Goal: Task Accomplishment & Management: Use online tool/utility

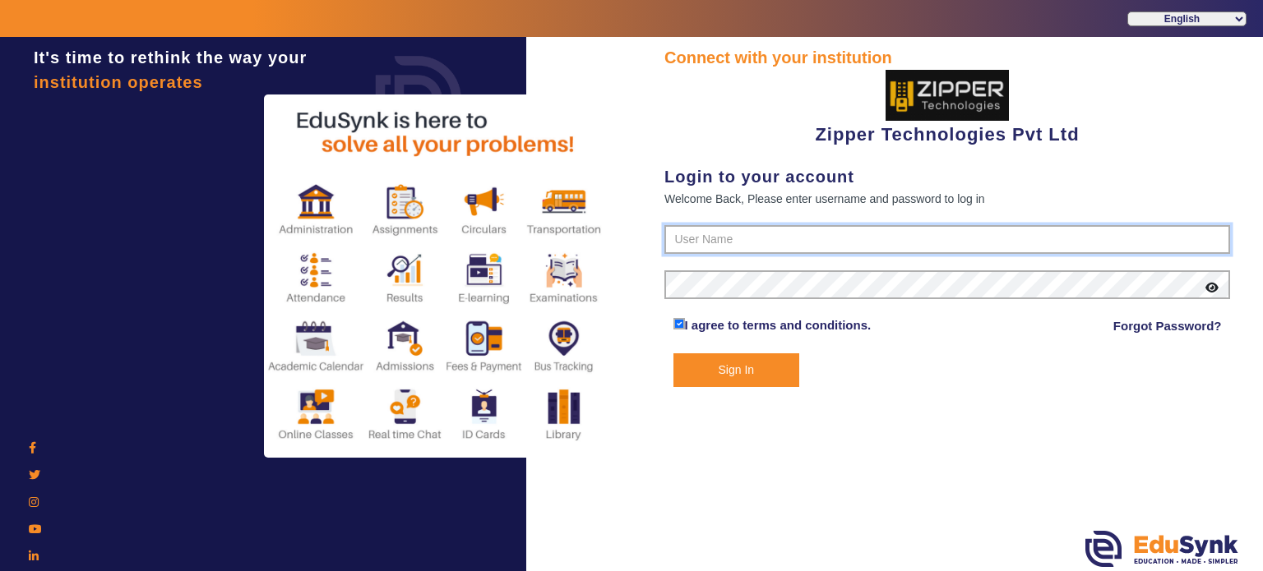
click at [713, 241] on input "text" at bounding box center [947, 240] width 566 height 30
type input "1008790000"
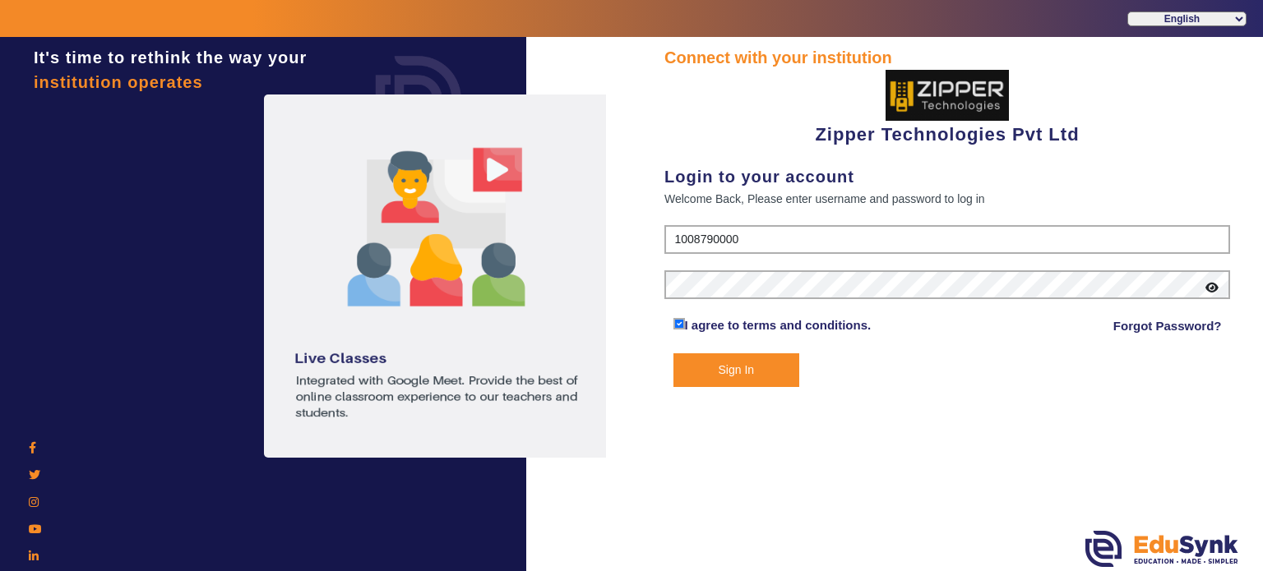
click at [673, 353] on button "Sign In" at bounding box center [736, 370] width 127 height 34
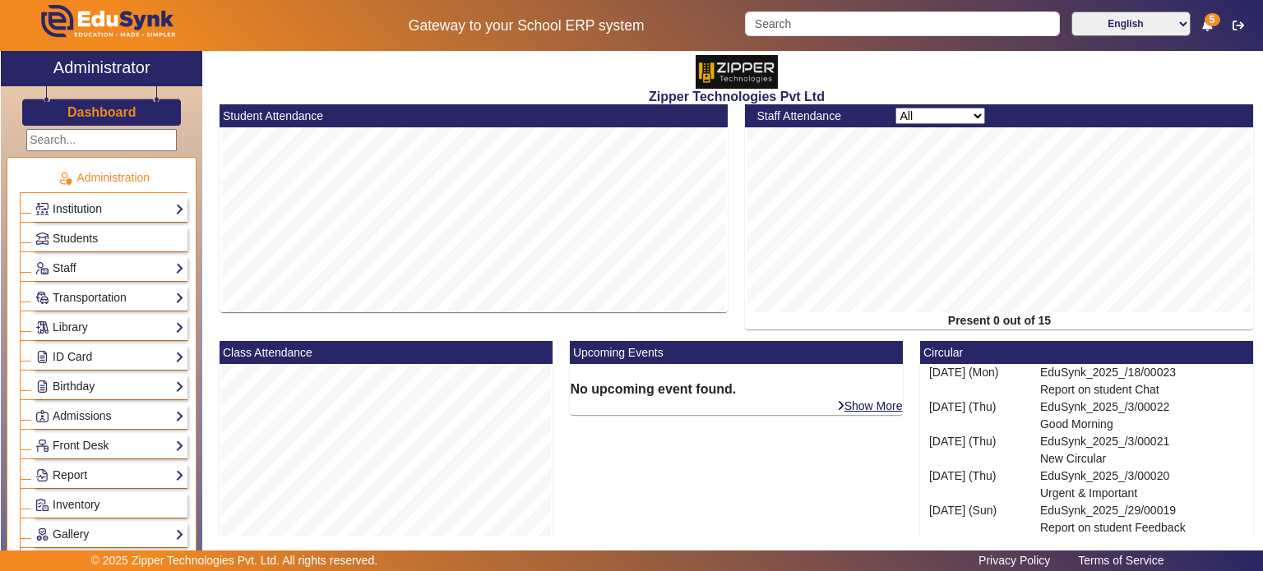
click at [124, 215] on link "Institution" at bounding box center [109, 209] width 149 height 19
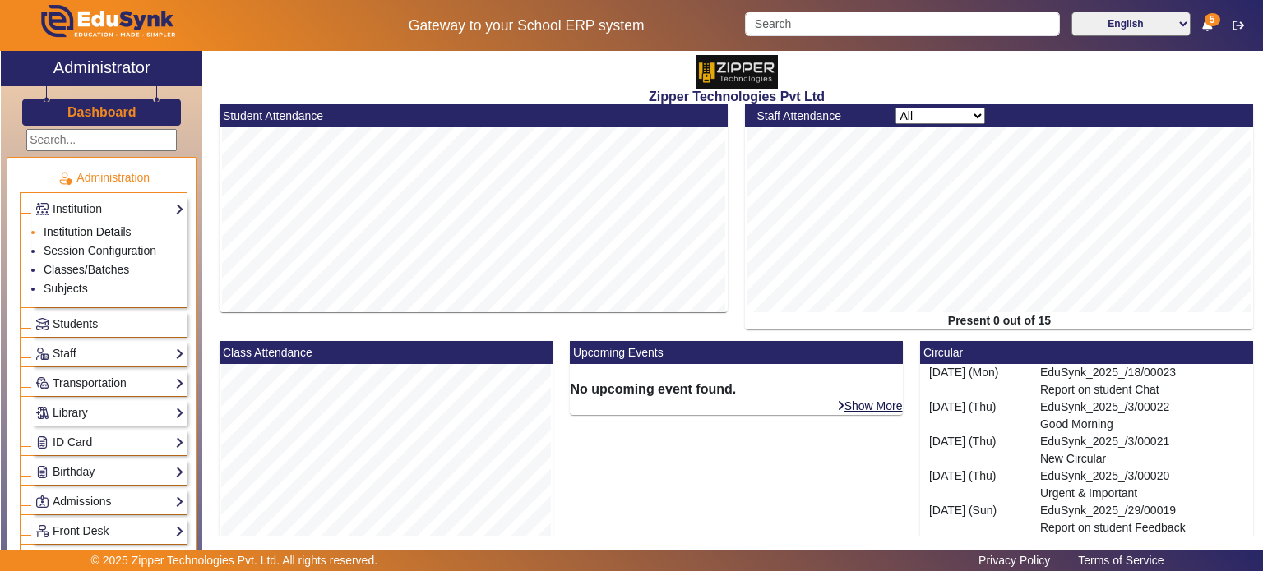
click at [96, 234] on link "Institution Details" at bounding box center [88, 231] width 88 height 13
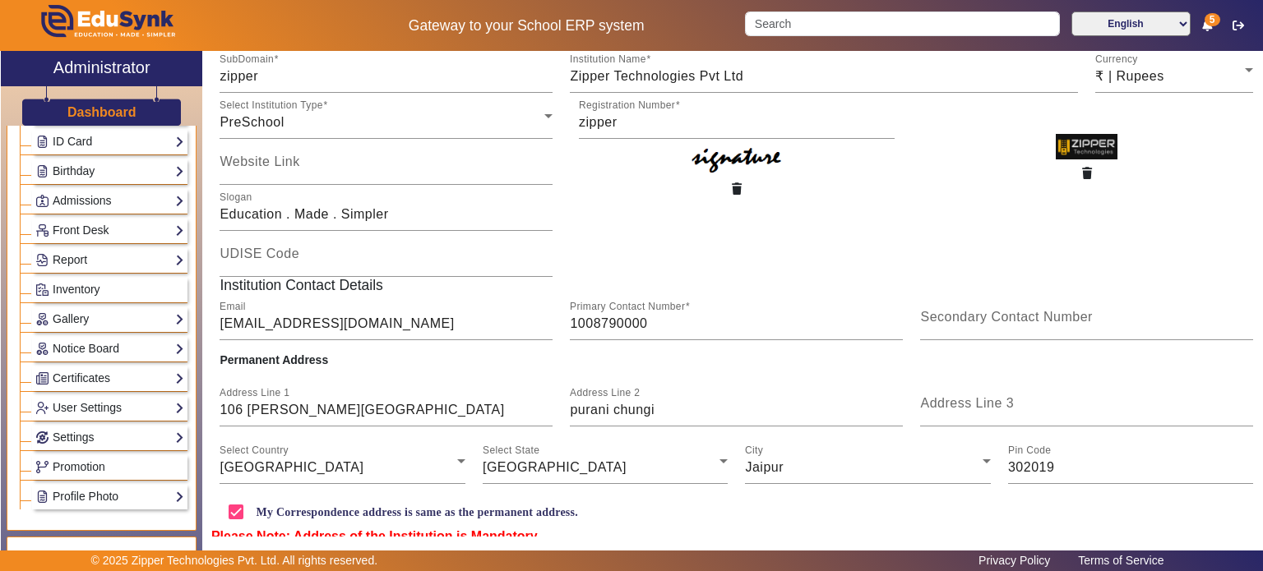
scroll to position [240, 0]
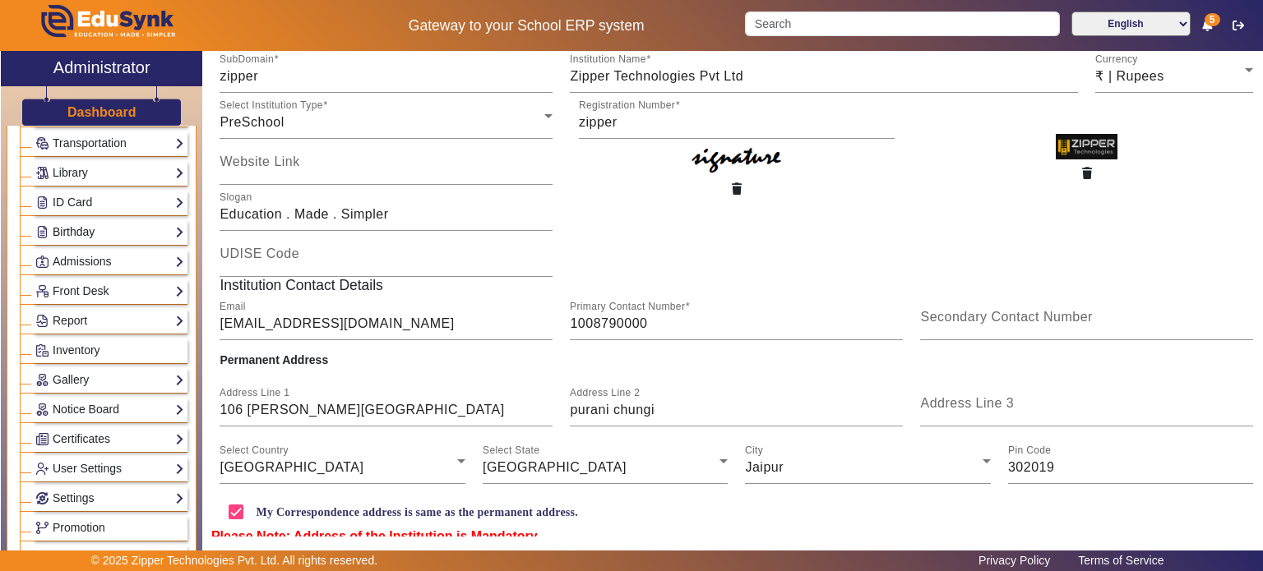
click at [112, 236] on link "Birthday" at bounding box center [109, 232] width 149 height 19
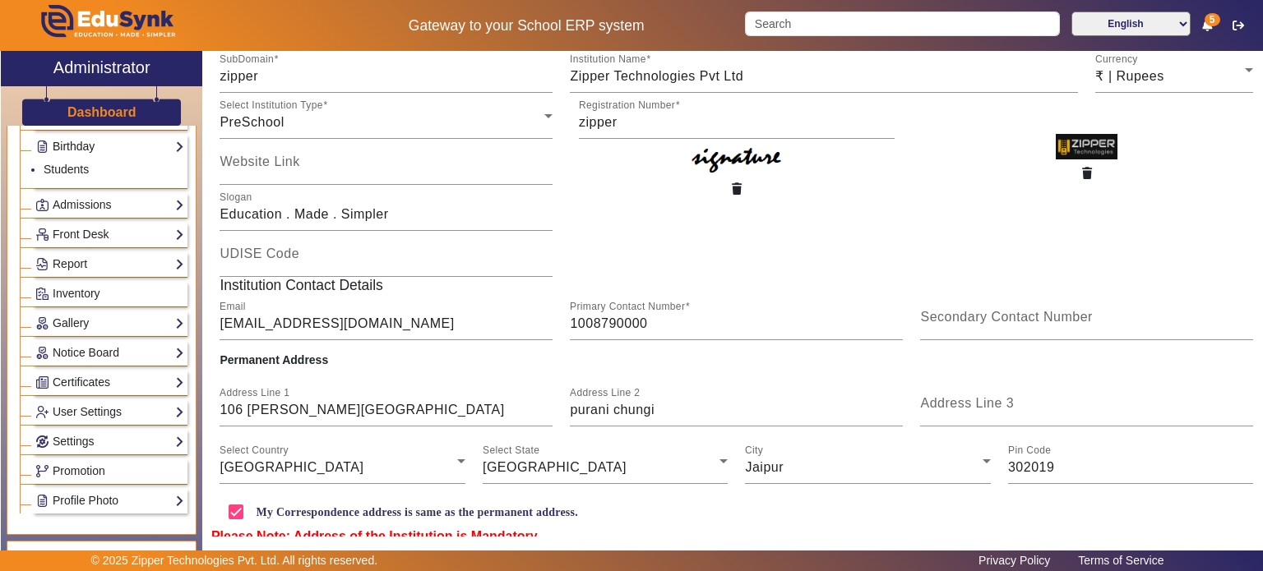
scroll to position [155, 0]
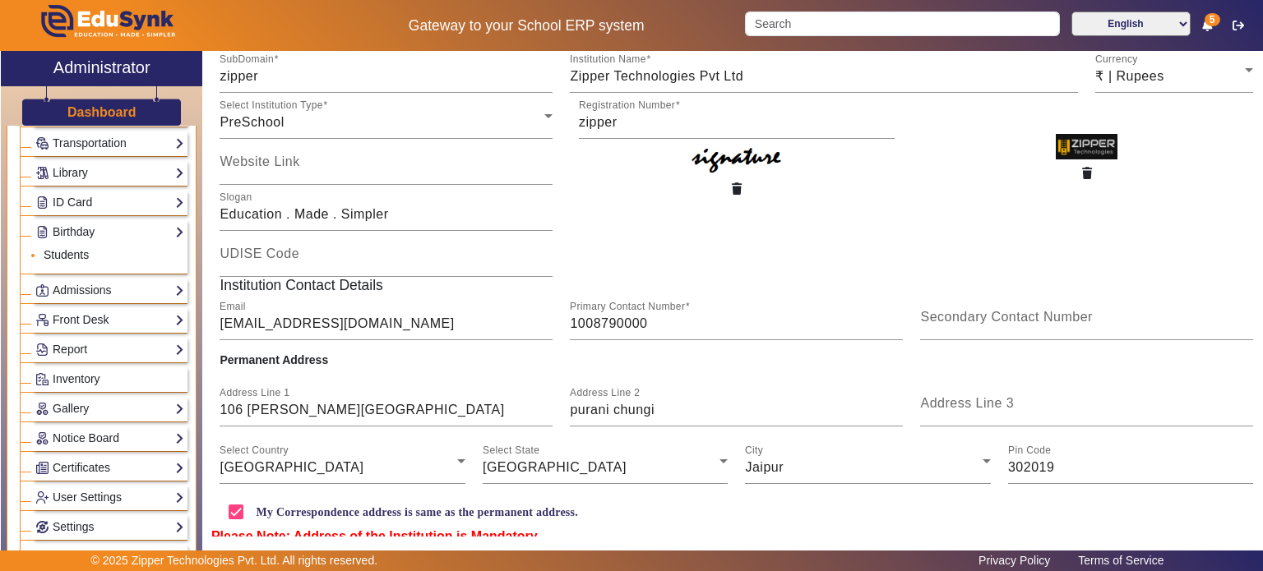
click at [85, 254] on link "Students" at bounding box center [66, 254] width 45 height 13
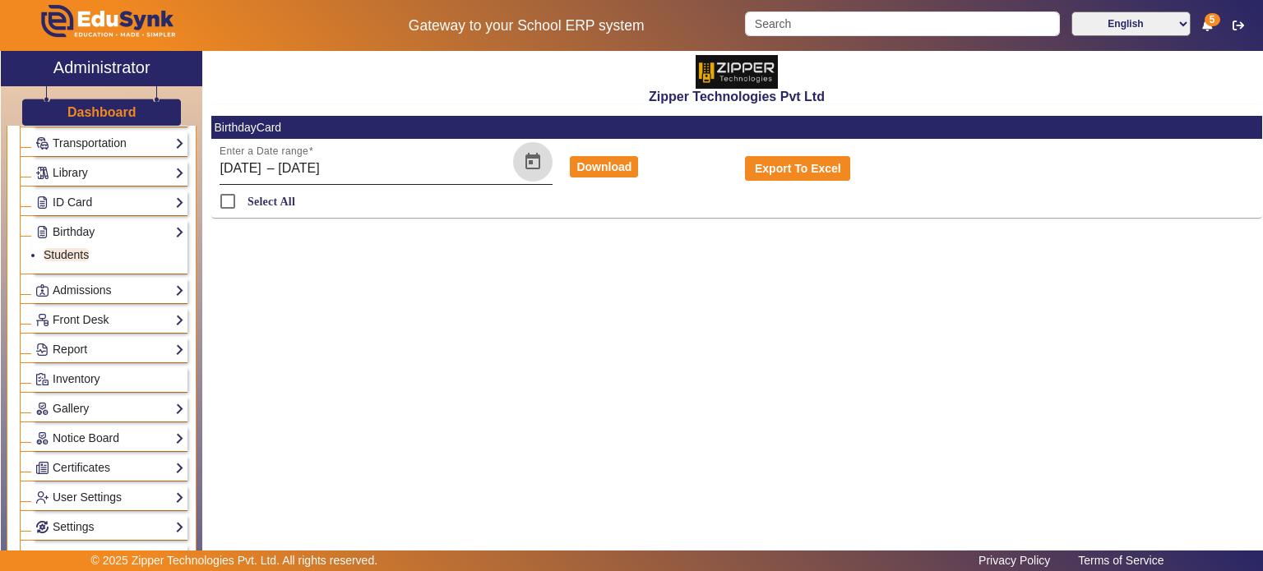
click at [520, 167] on span "Open calendar" at bounding box center [532, 161] width 39 height 39
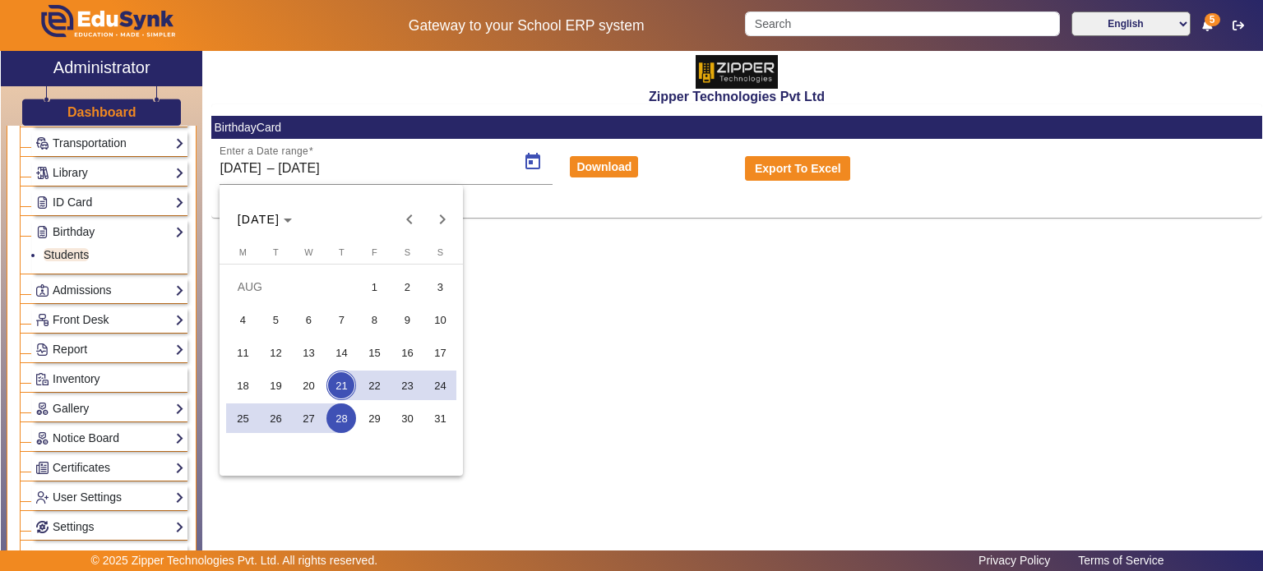
click at [363, 272] on button "1" at bounding box center [374, 286] width 33 height 33
type input "[DATE]"
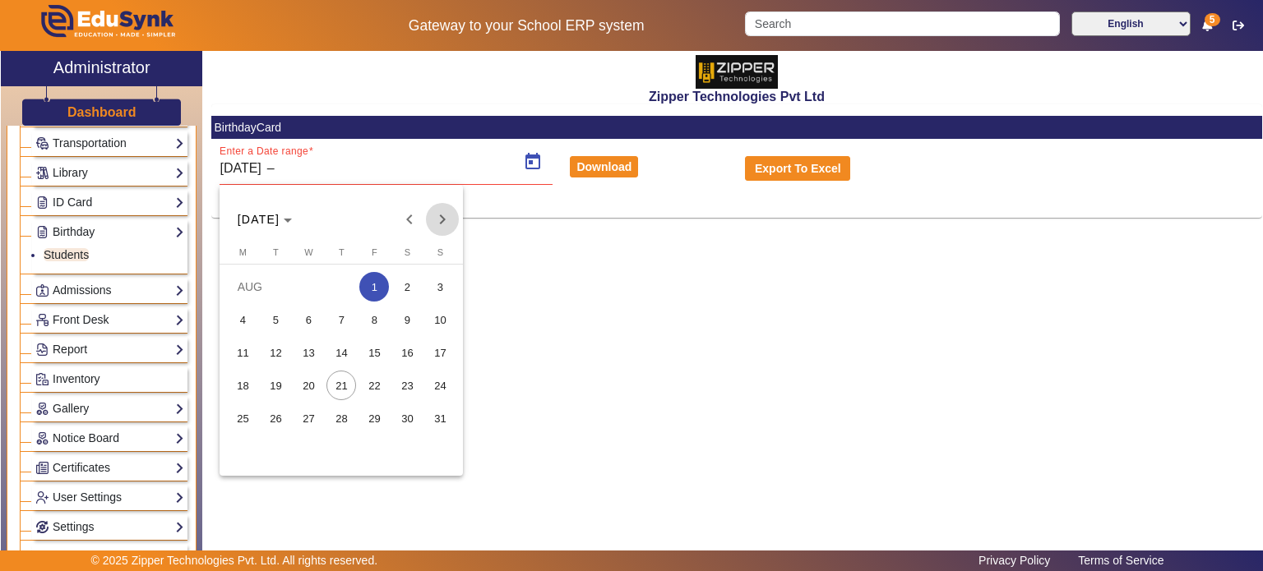
click at [437, 206] on span "Next month" at bounding box center [442, 219] width 33 height 33
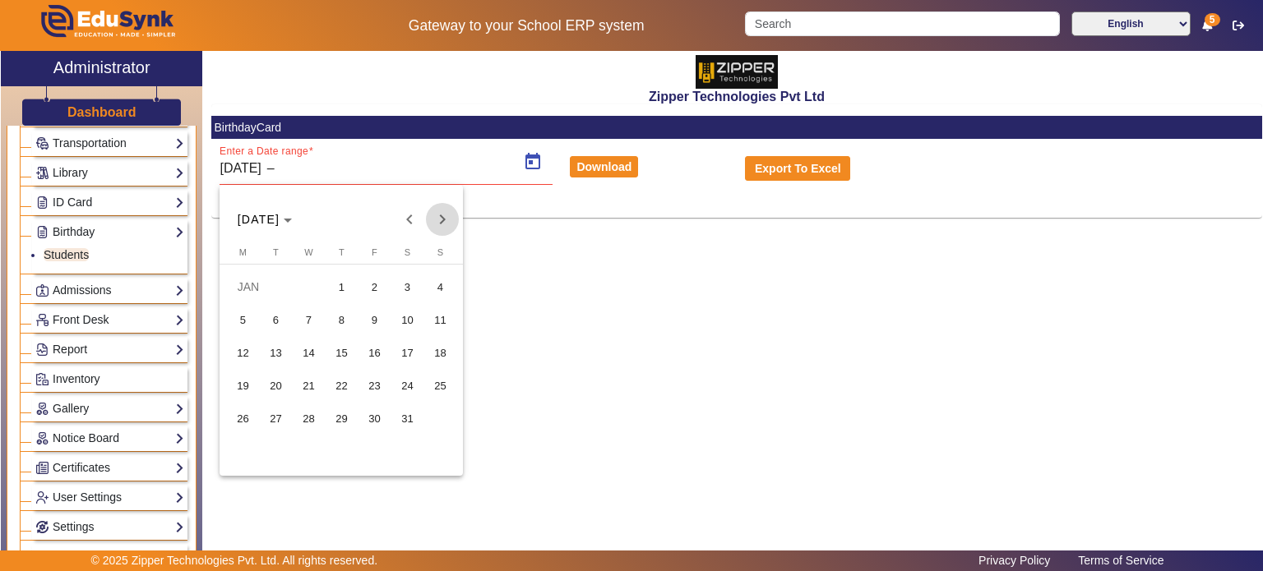
click at [437, 206] on span "Next month" at bounding box center [442, 219] width 33 height 33
click at [272, 453] on span "31" at bounding box center [276, 451] width 30 height 30
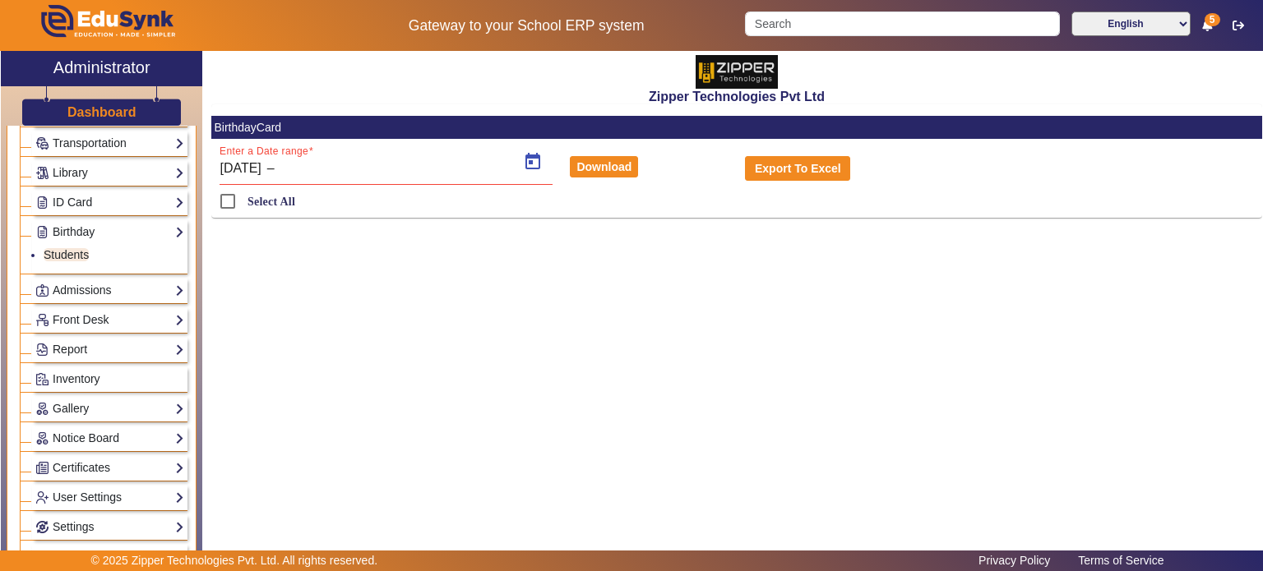
type input "[DATE]"
click at [518, 168] on span "Open calendar" at bounding box center [532, 161] width 39 height 39
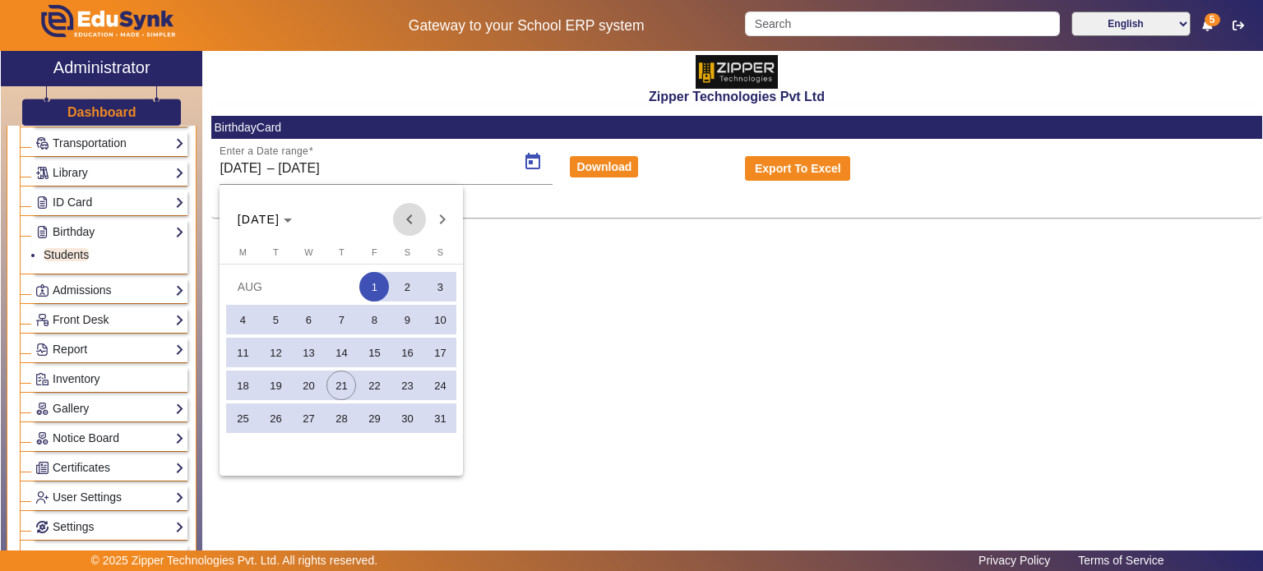
click at [411, 223] on span "Previous month" at bounding box center [409, 219] width 33 height 33
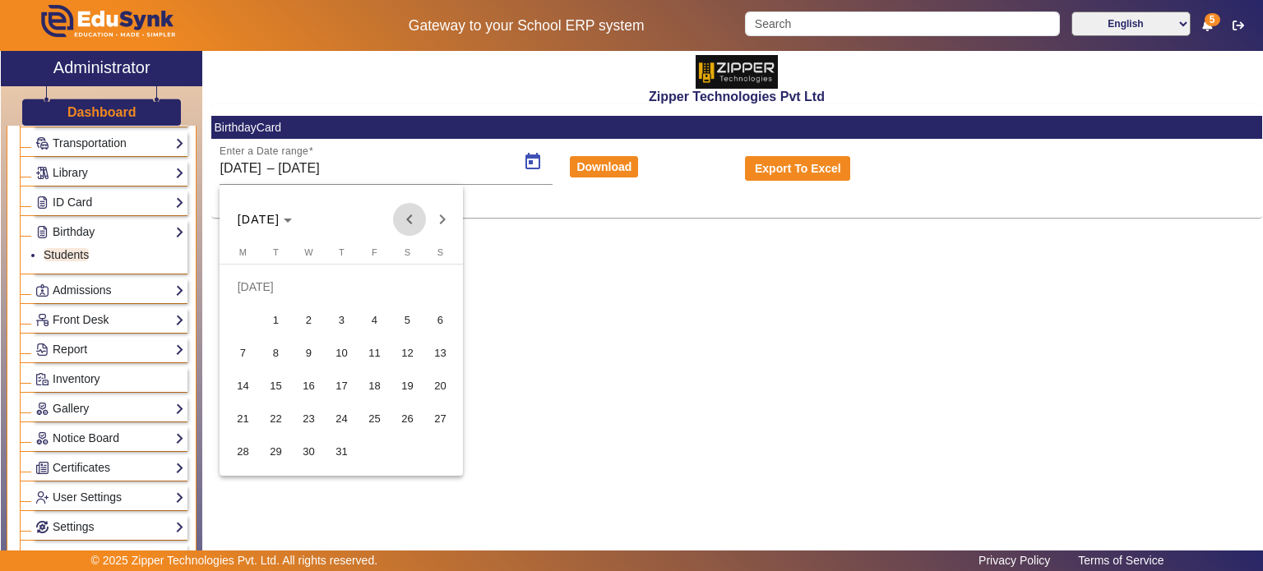
click at [411, 223] on span "Previous month" at bounding box center [409, 219] width 33 height 33
click at [404, 224] on span "Previous month" at bounding box center [409, 219] width 33 height 33
click at [406, 273] on span "1" at bounding box center [407, 287] width 30 height 30
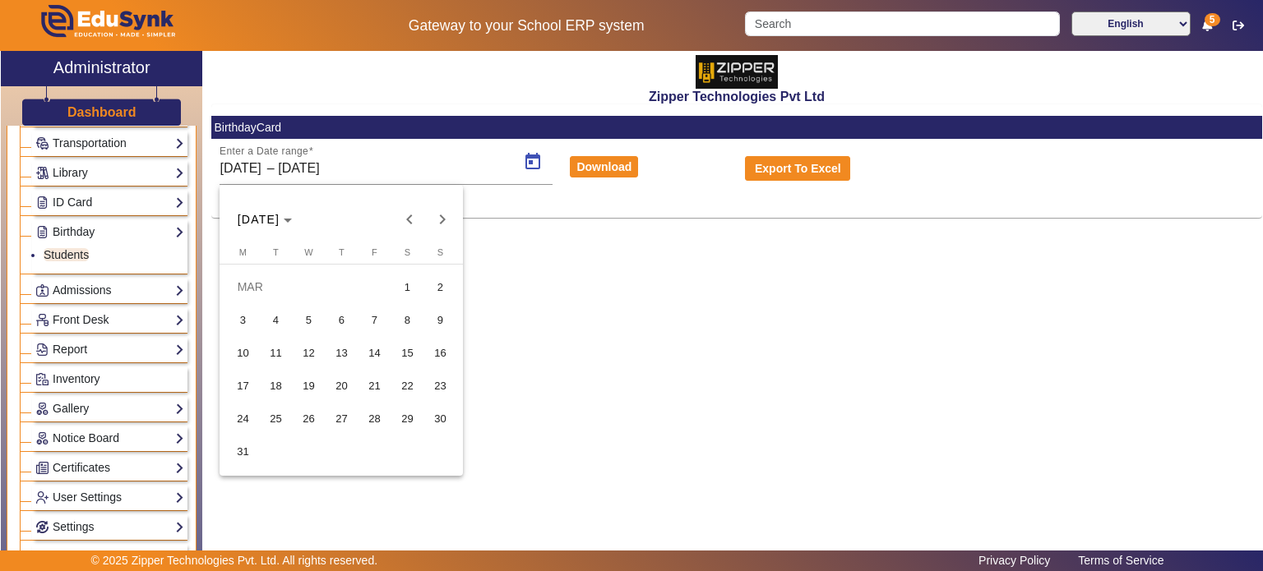
type input "[DATE]"
click at [436, 224] on span "Next month" at bounding box center [442, 219] width 33 height 33
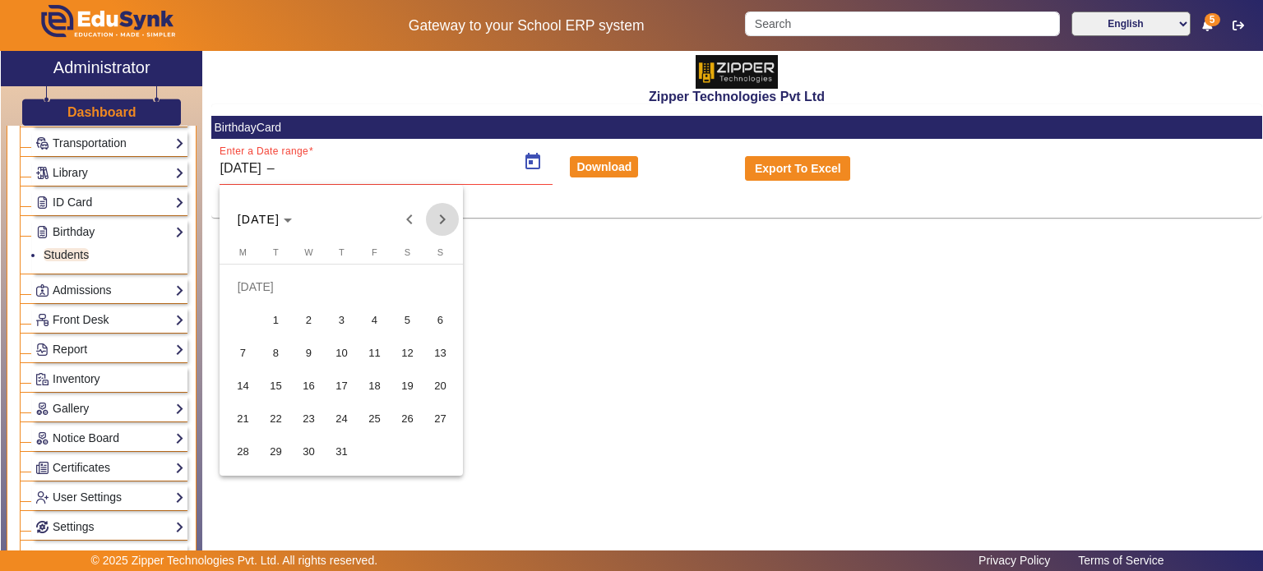
click at [436, 224] on span "Next month" at bounding box center [442, 219] width 33 height 33
click at [393, 379] on span "23" at bounding box center [407, 386] width 30 height 30
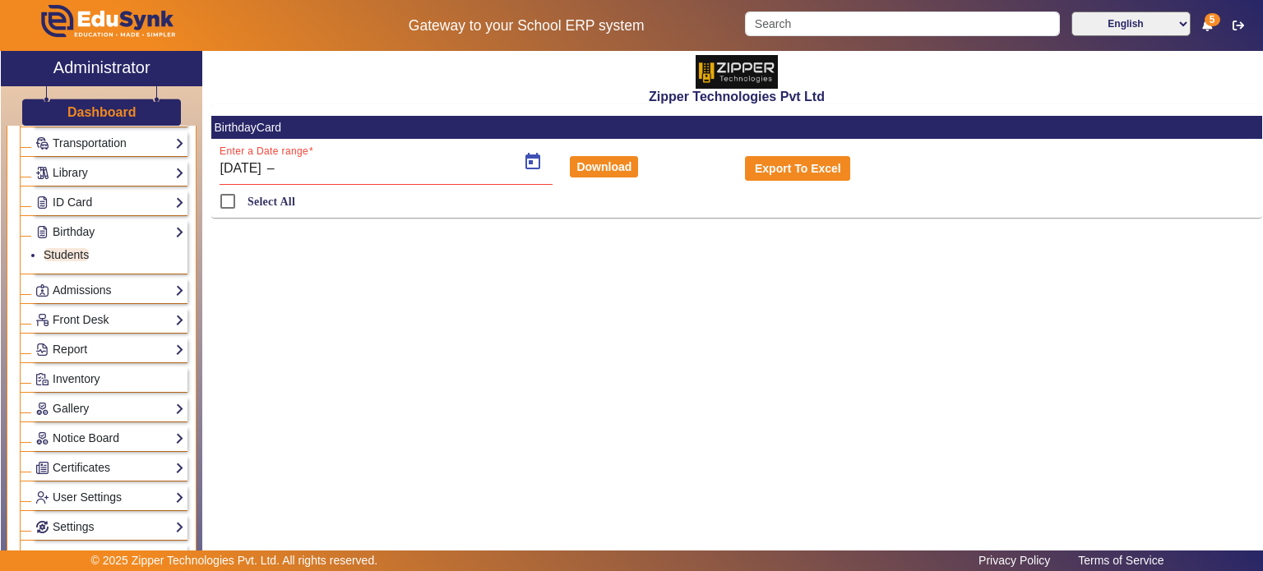
type input "[DATE]"
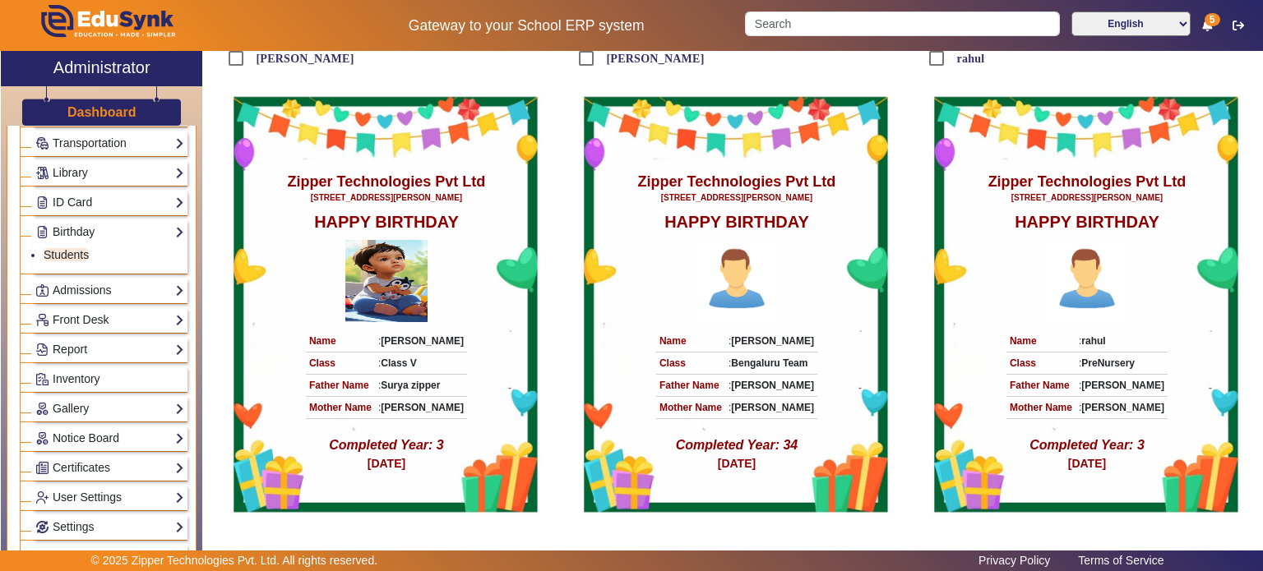
scroll to position [177, 0]
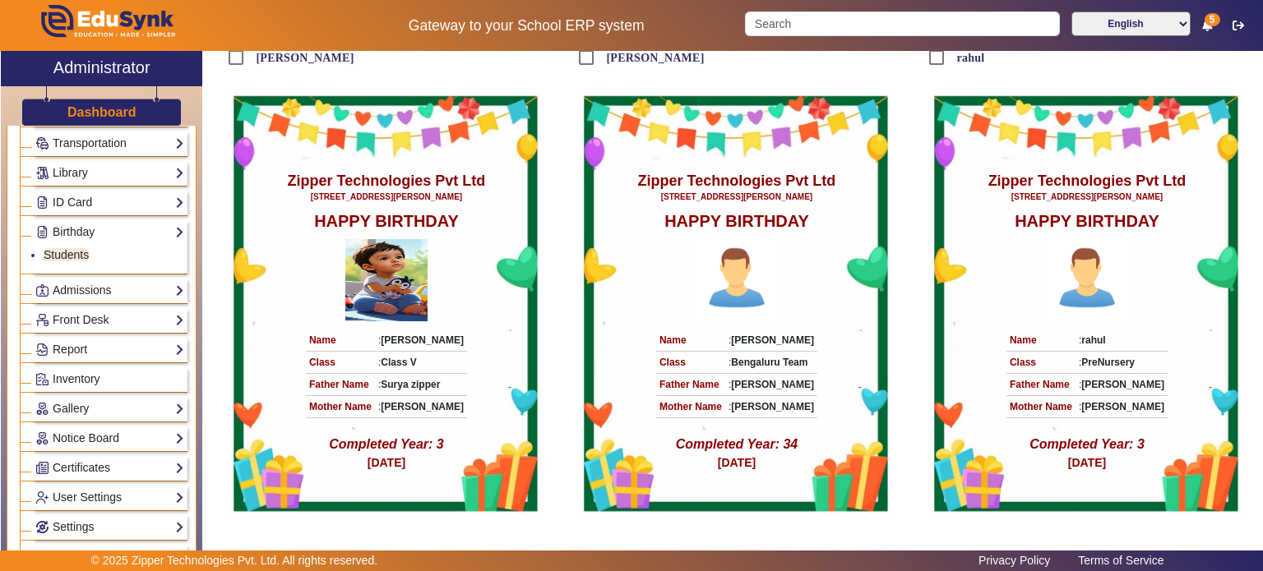
click at [741, 504] on Solanki "Zipper Technologies Pvt Ltd [STREET_ADDRESS][PERSON_NAME][PERSON_NAME] HAPPY BI…" at bounding box center [736, 308] width 333 height 469
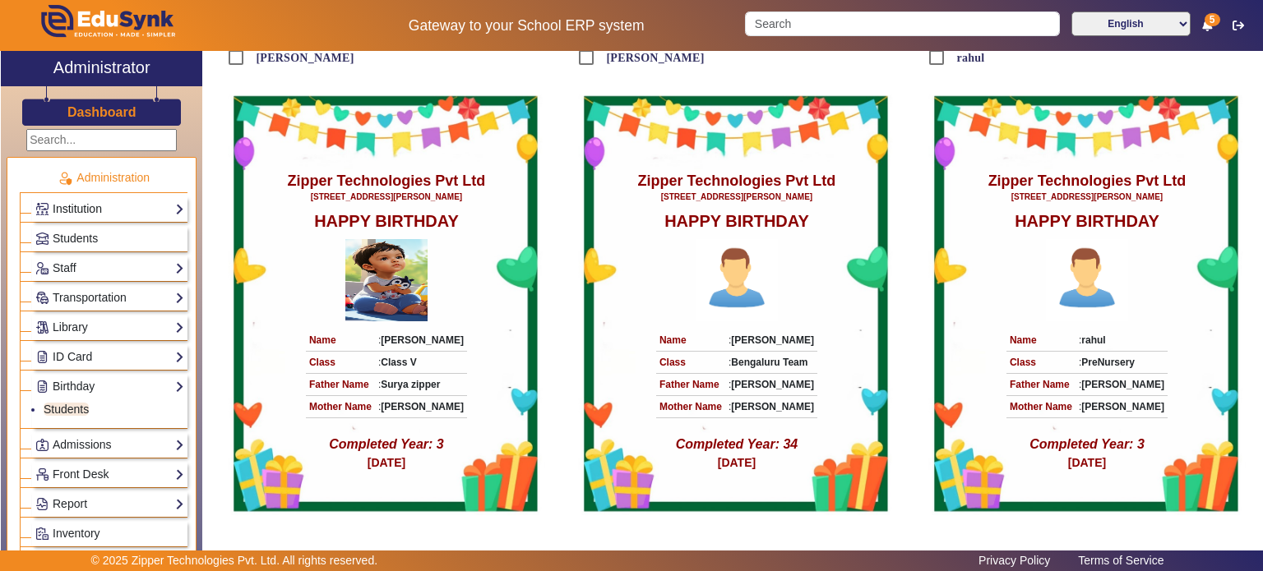
click at [109, 215] on link "Institution" at bounding box center [109, 209] width 149 height 19
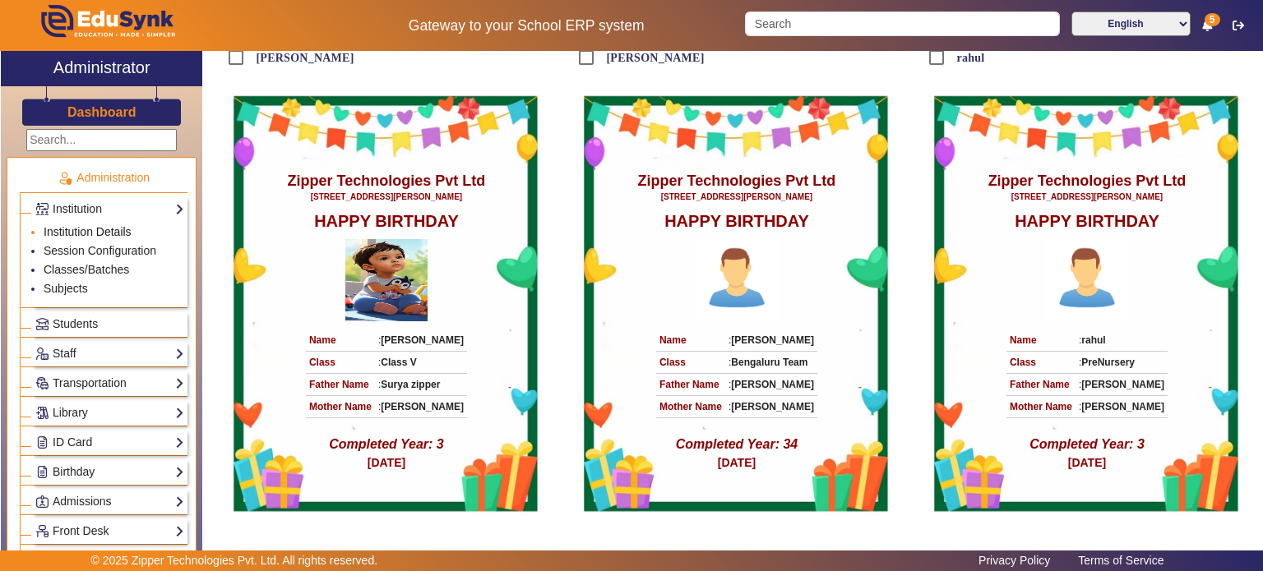
click at [104, 229] on link "Institution Details" at bounding box center [88, 231] width 88 height 13
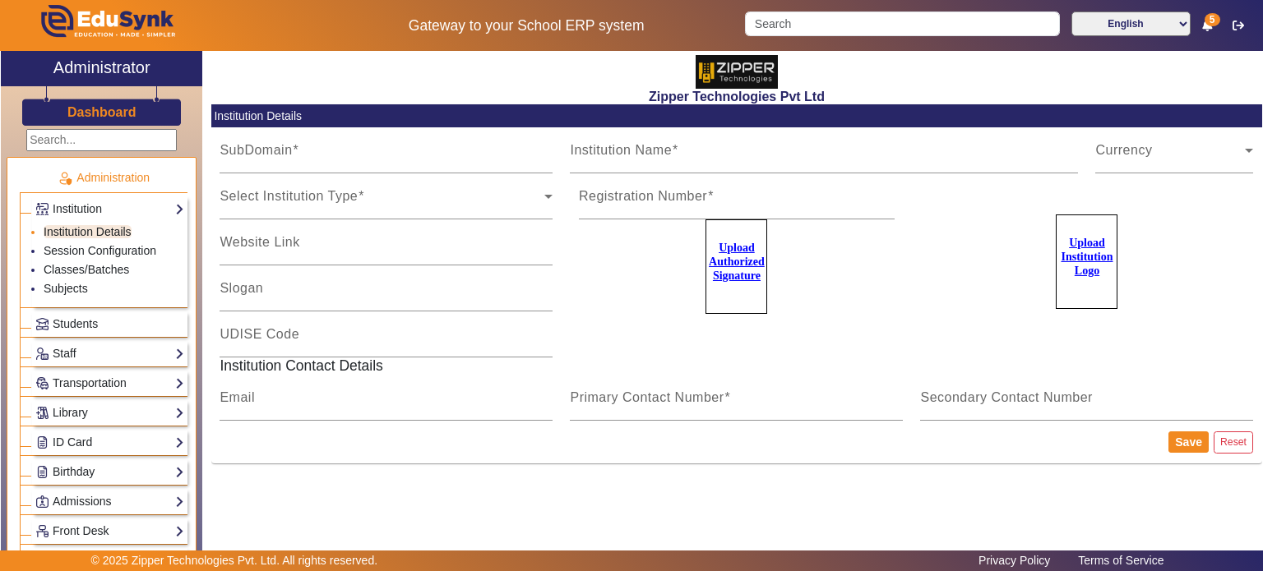
type input "zipper"
type input "Zipper Technologies Pvt Ltd"
type input "Education . Made . Simpler"
type input "zipper"
type input "[EMAIL_ADDRESS][DOMAIN_NAME]"
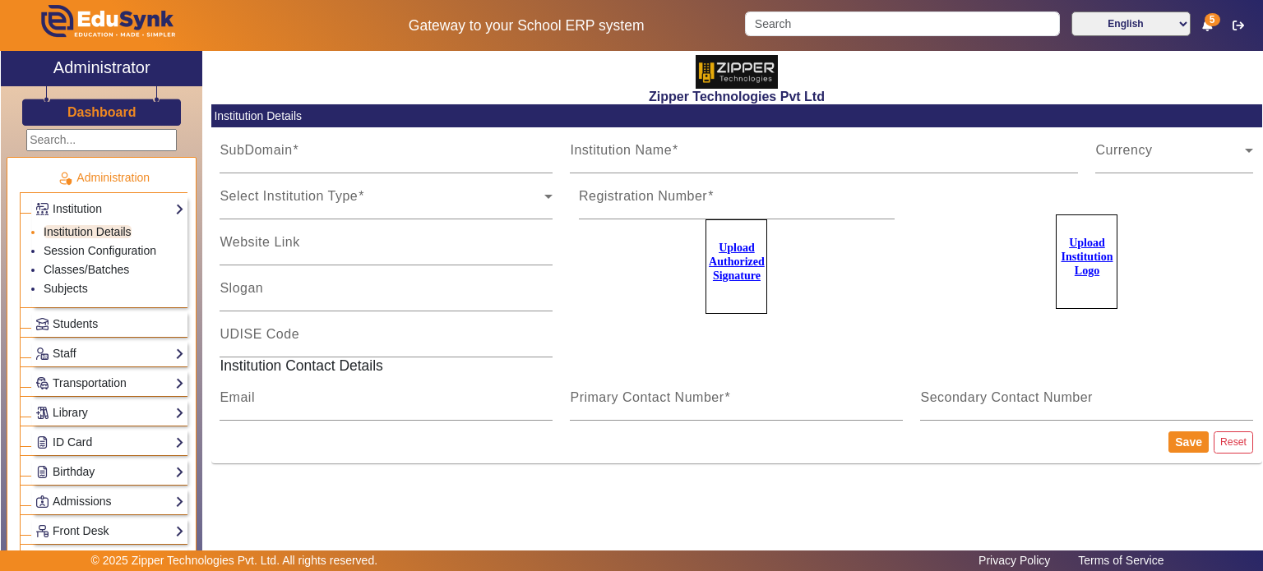
type input "1008790000"
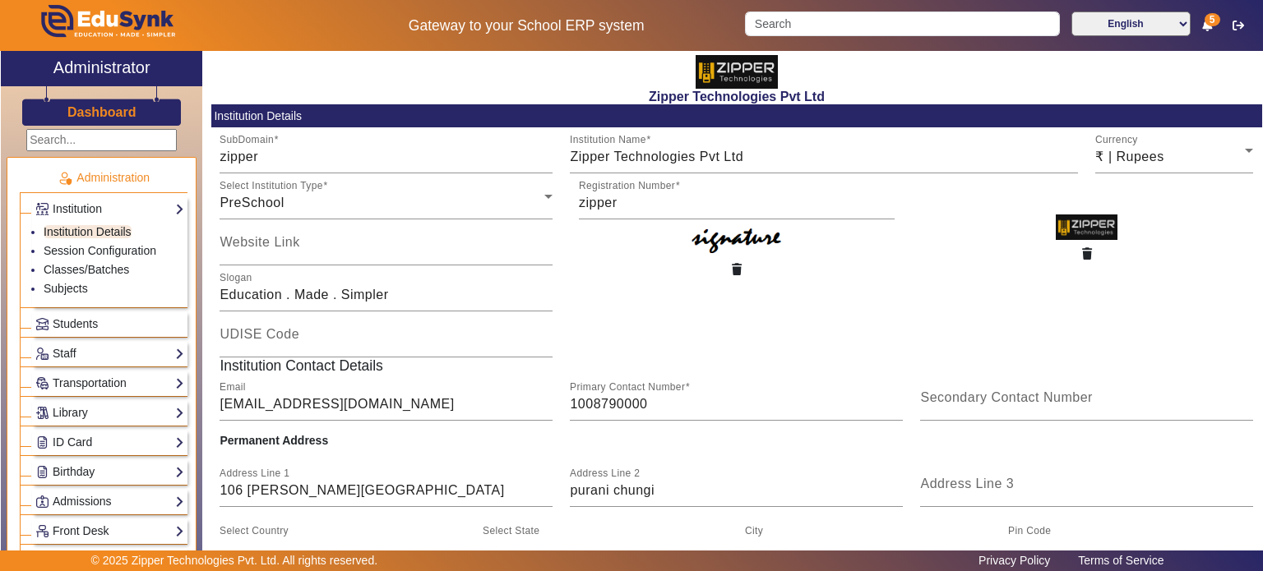
scroll to position [142, 0]
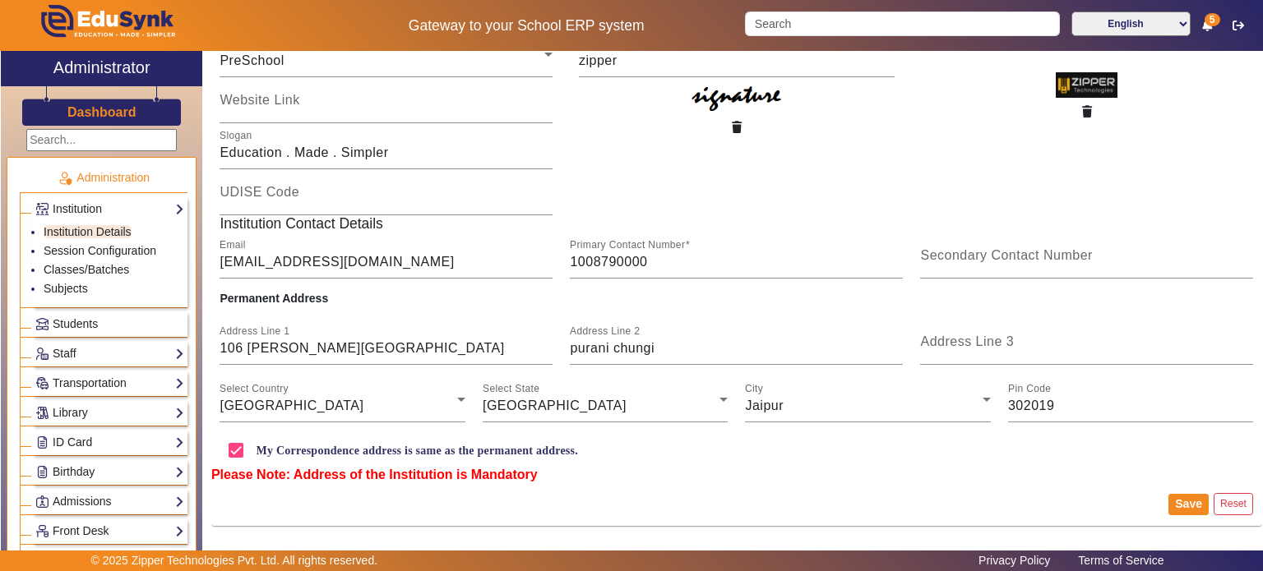
click at [448, 216] on h5 "Institution Contact Details" at bounding box center [736, 223] width 1051 height 17
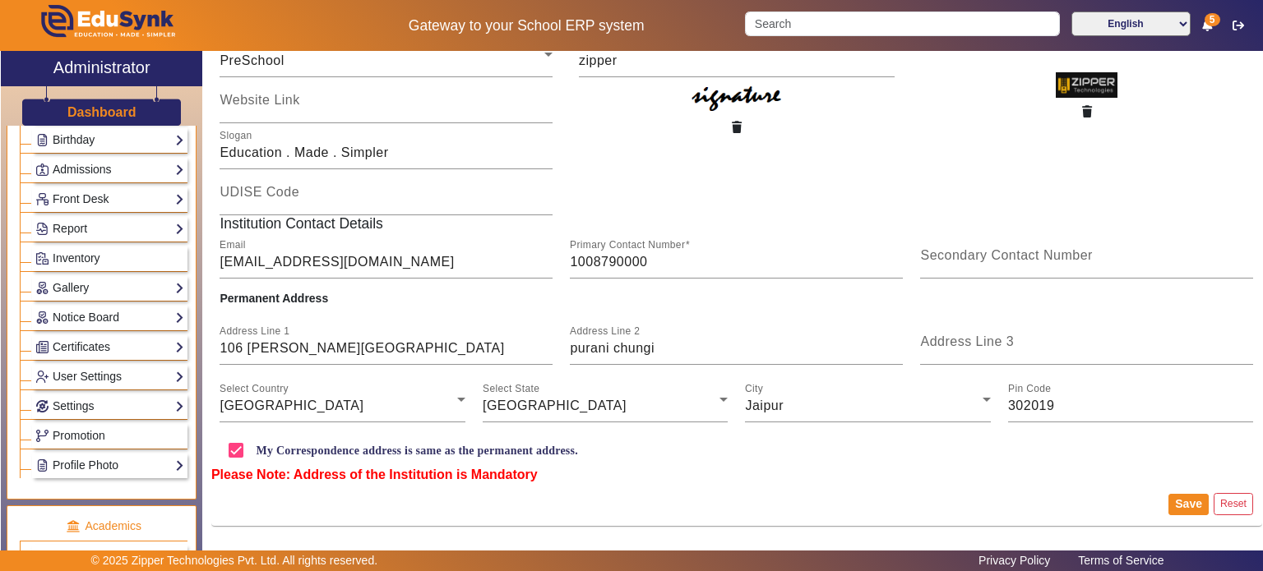
scroll to position [342, 0]
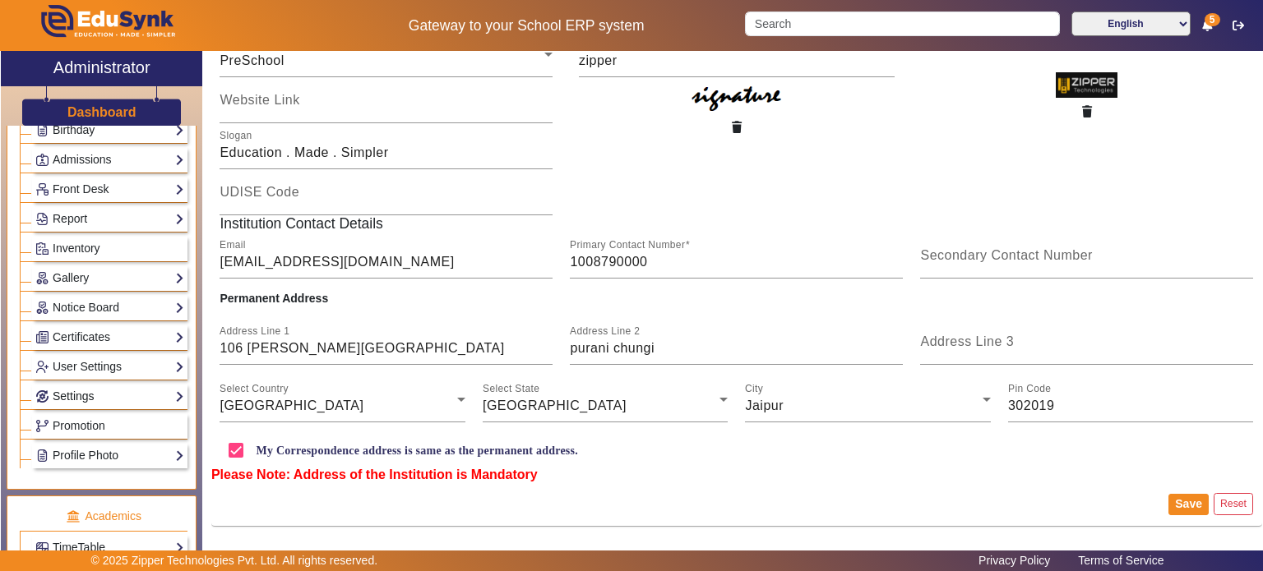
click at [113, 392] on link "Settings" at bounding box center [109, 396] width 149 height 19
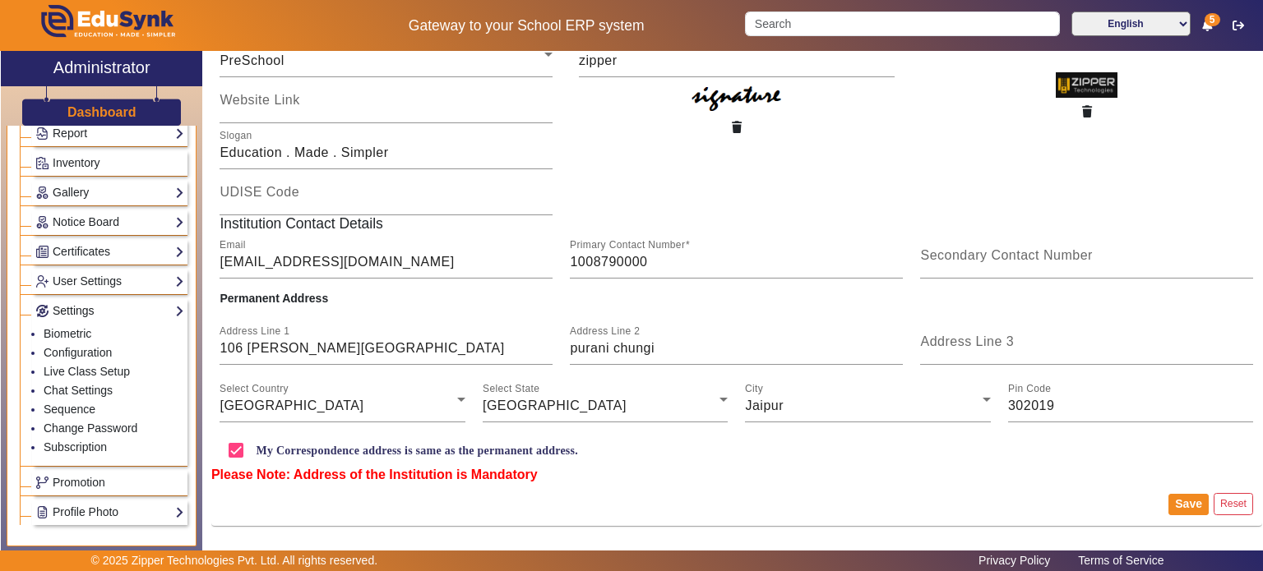
scroll to position [256, 0]
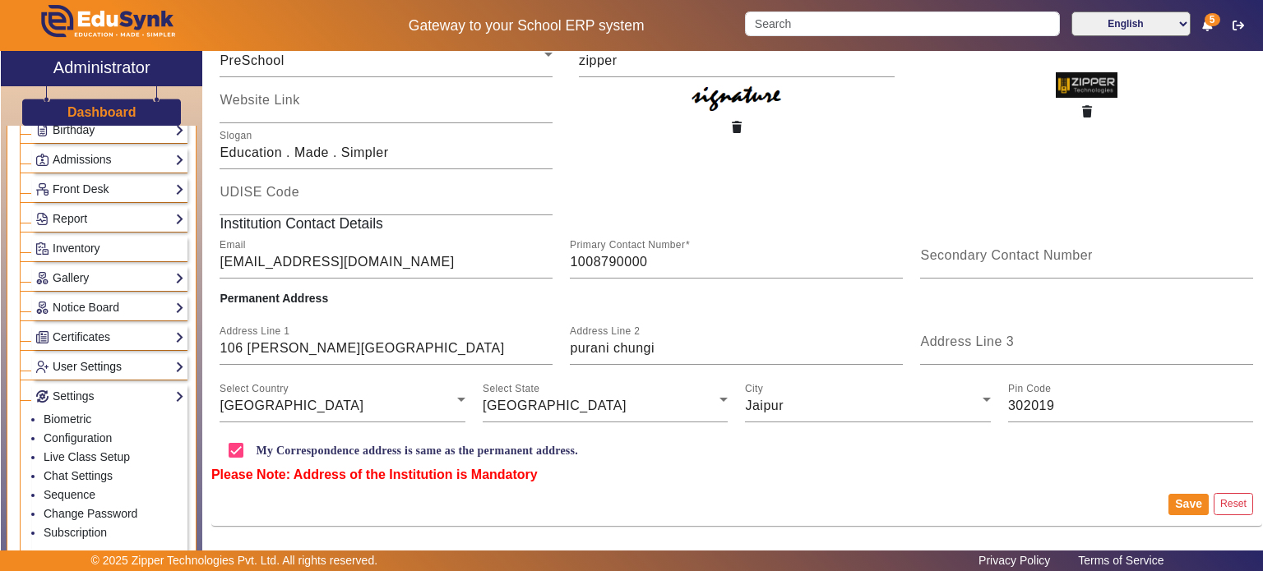
click at [116, 362] on link "User Settings" at bounding box center [109, 367] width 149 height 19
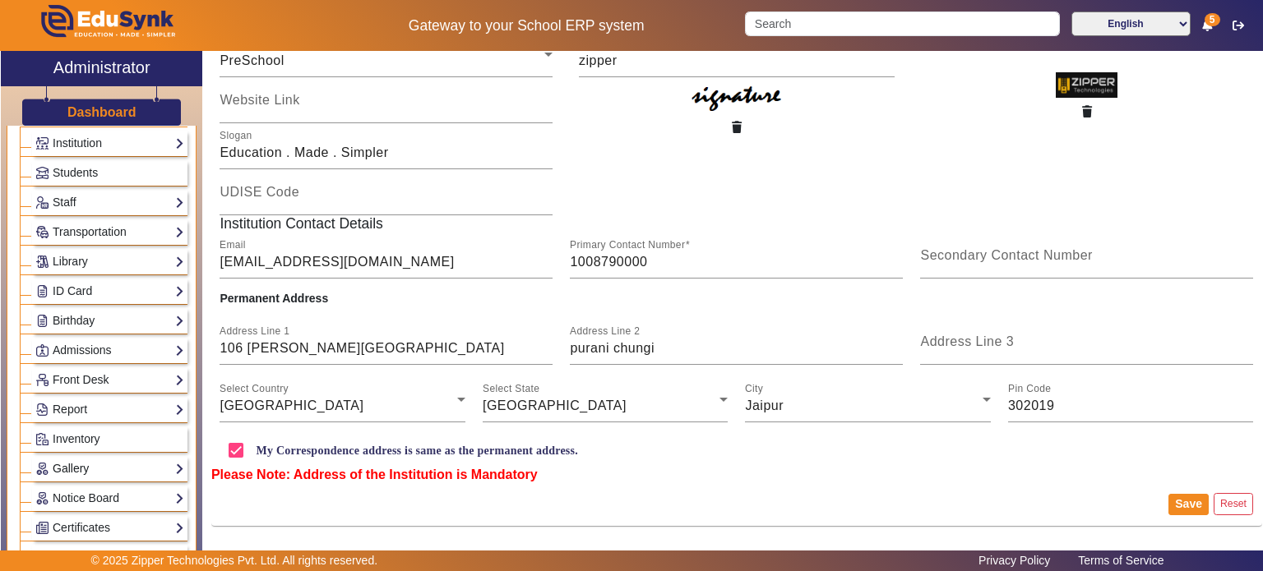
scroll to position [0, 0]
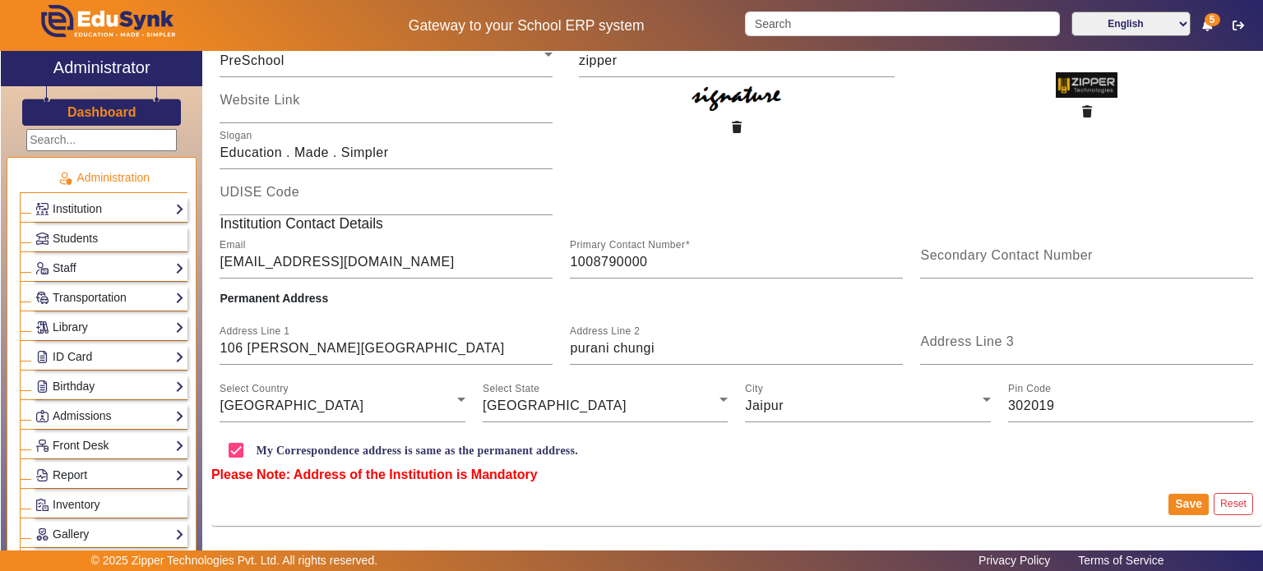
click at [113, 366] on div "ID Card Students Teachers Non Teaching Staff Template" at bounding box center [109, 356] width 155 height 25
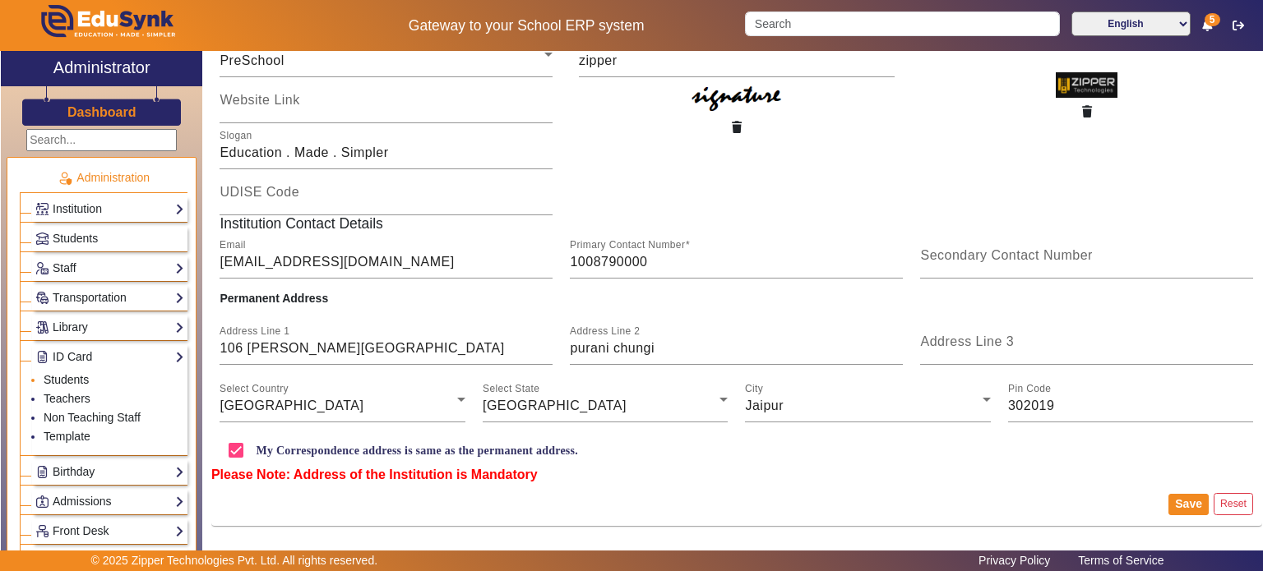
click at [76, 376] on link "Students" at bounding box center [66, 379] width 45 height 13
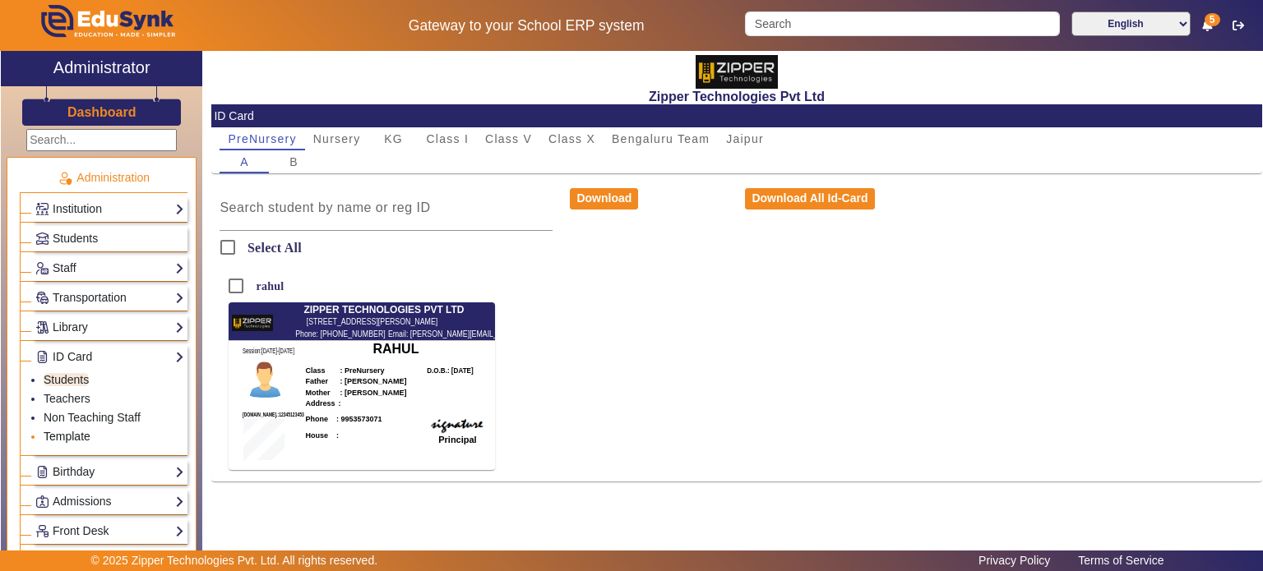
click at [82, 430] on link "Template" at bounding box center [67, 436] width 47 height 13
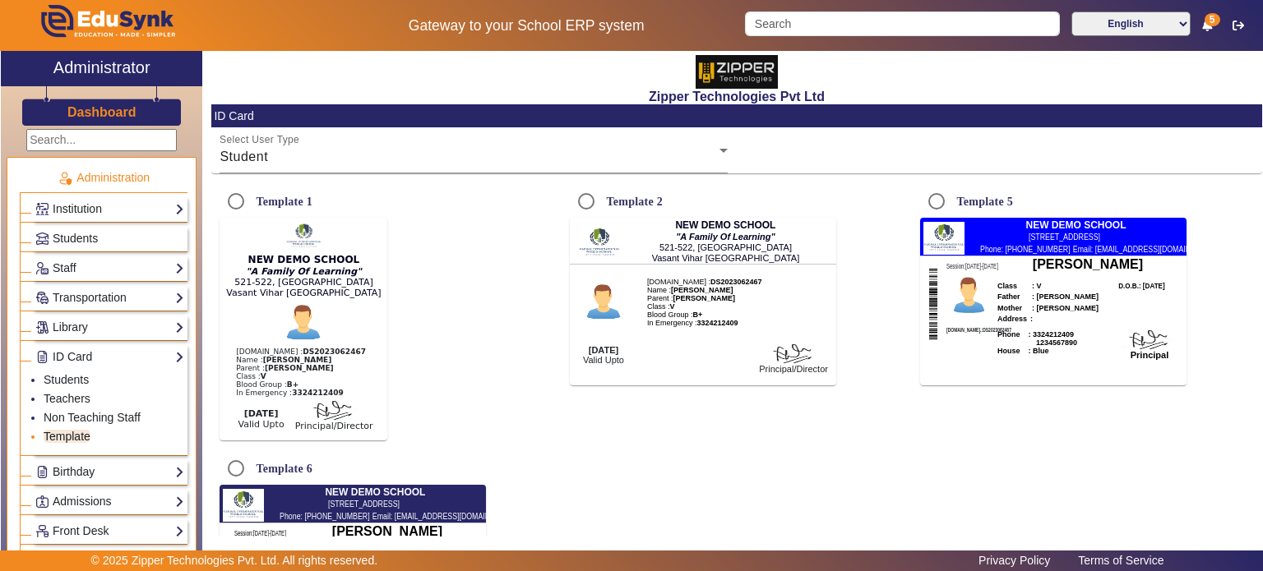
radio input "true"
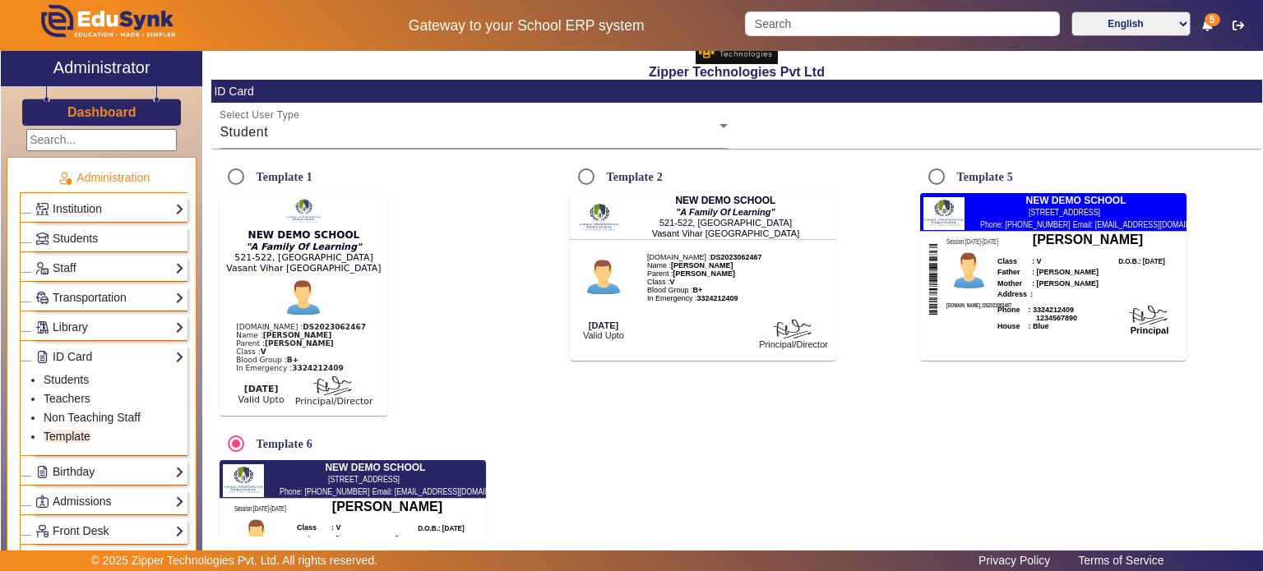
scroll to position [23, 0]
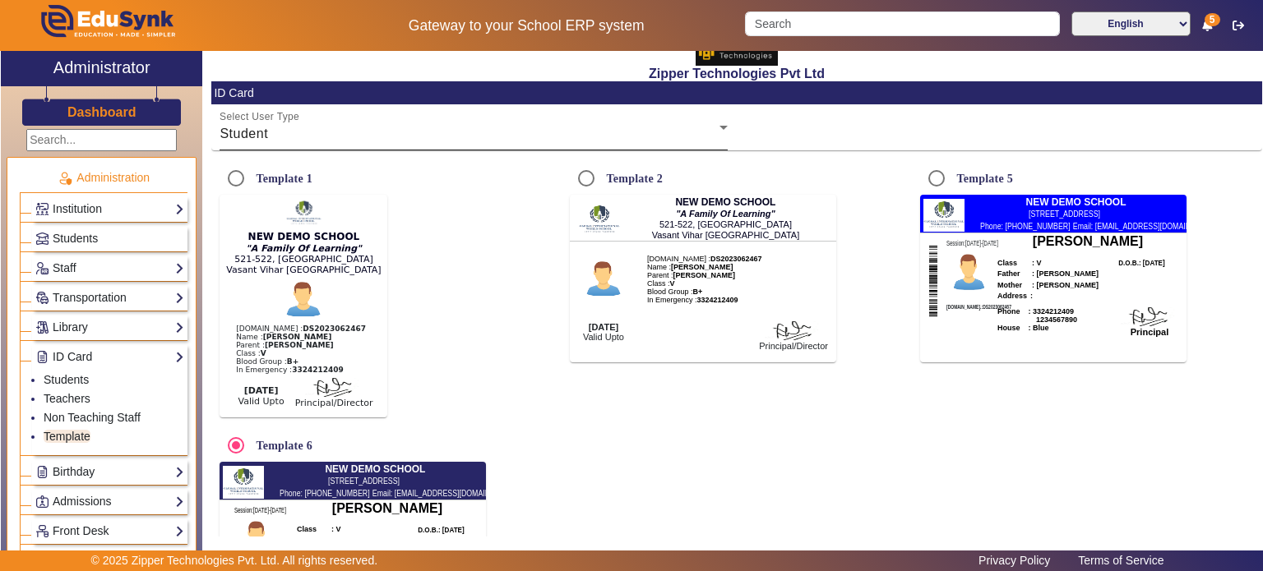
click at [398, 145] on div "Select User Type Student" at bounding box center [473, 127] width 508 height 46
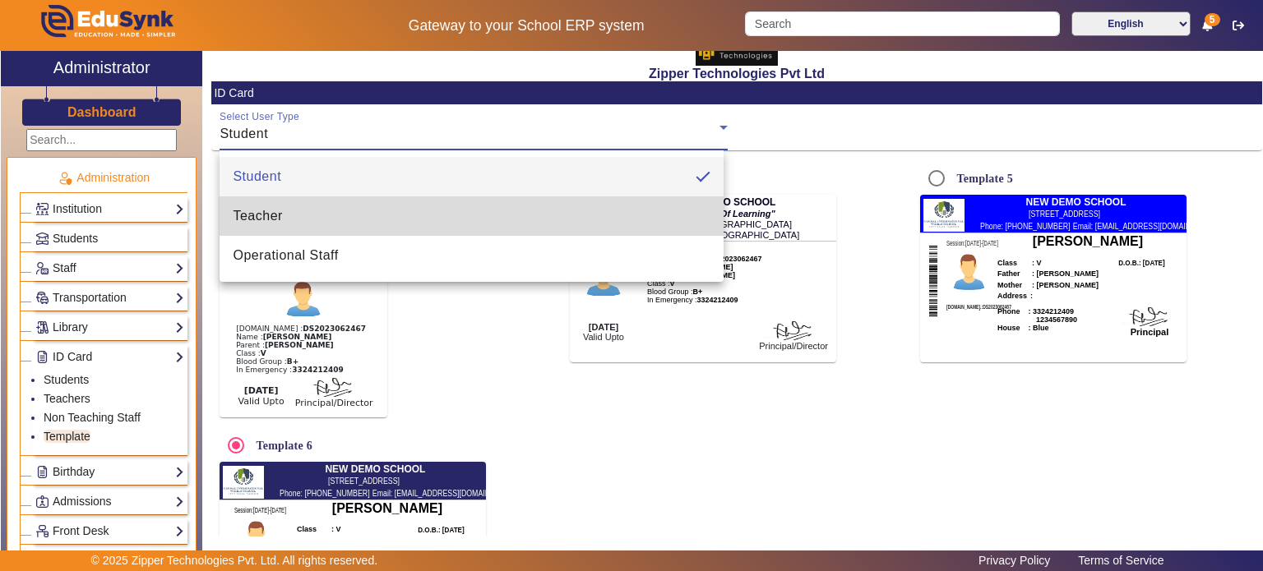
click at [387, 208] on mat-option "Teacher" at bounding box center [471, 215] width 504 height 39
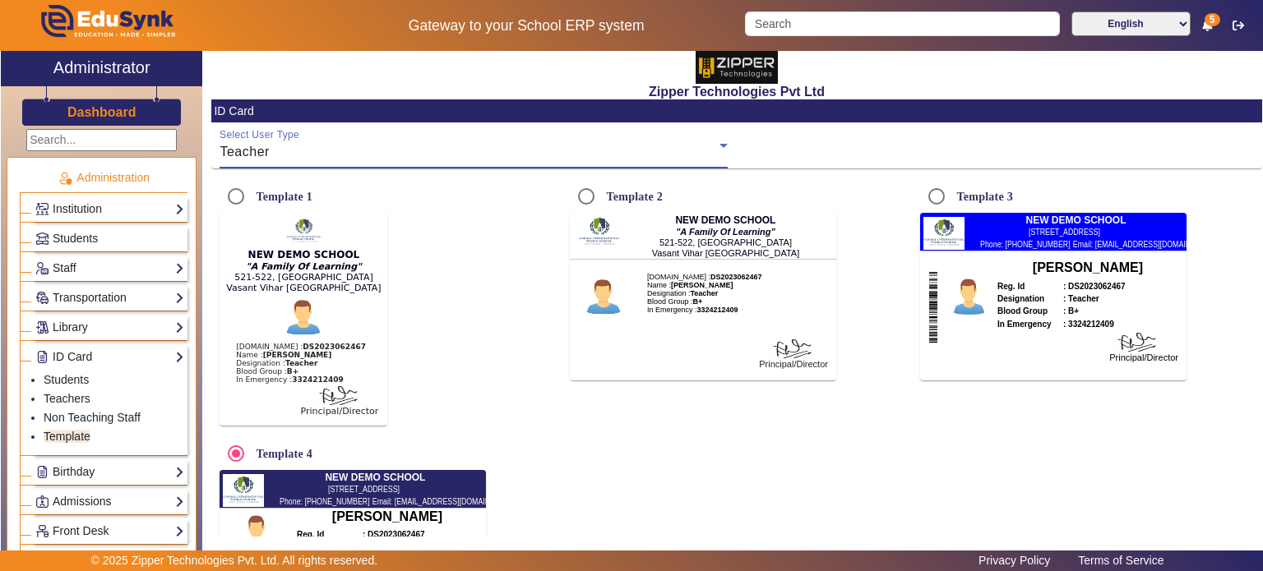
scroll to position [0, 0]
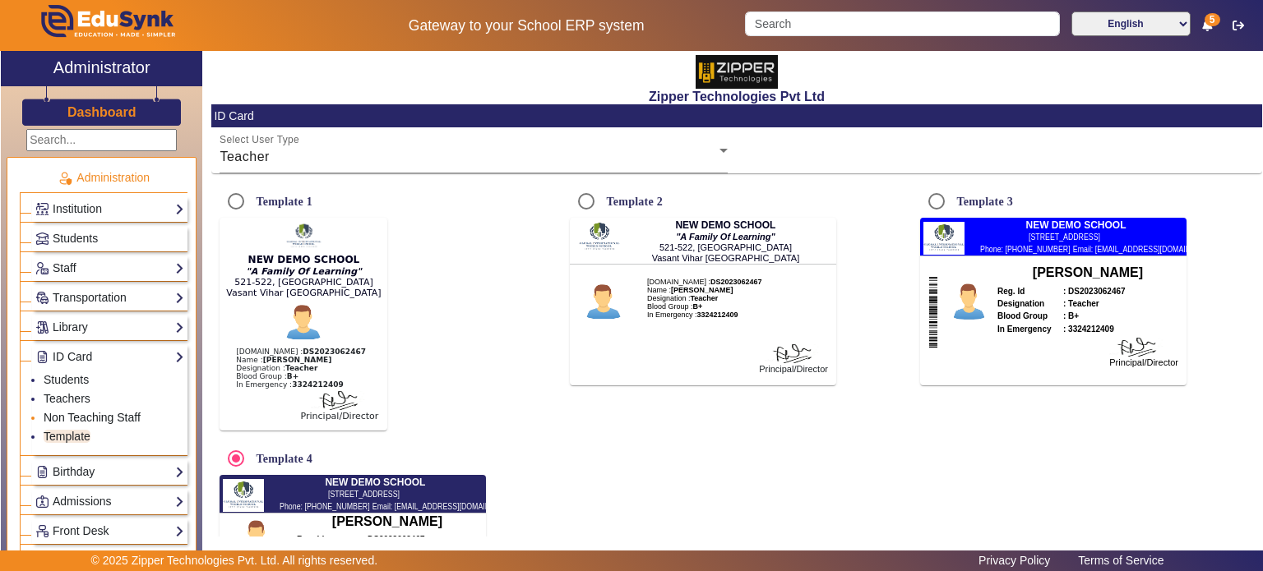
click at [114, 413] on link "Non Teaching Staff" at bounding box center [92, 417] width 97 height 13
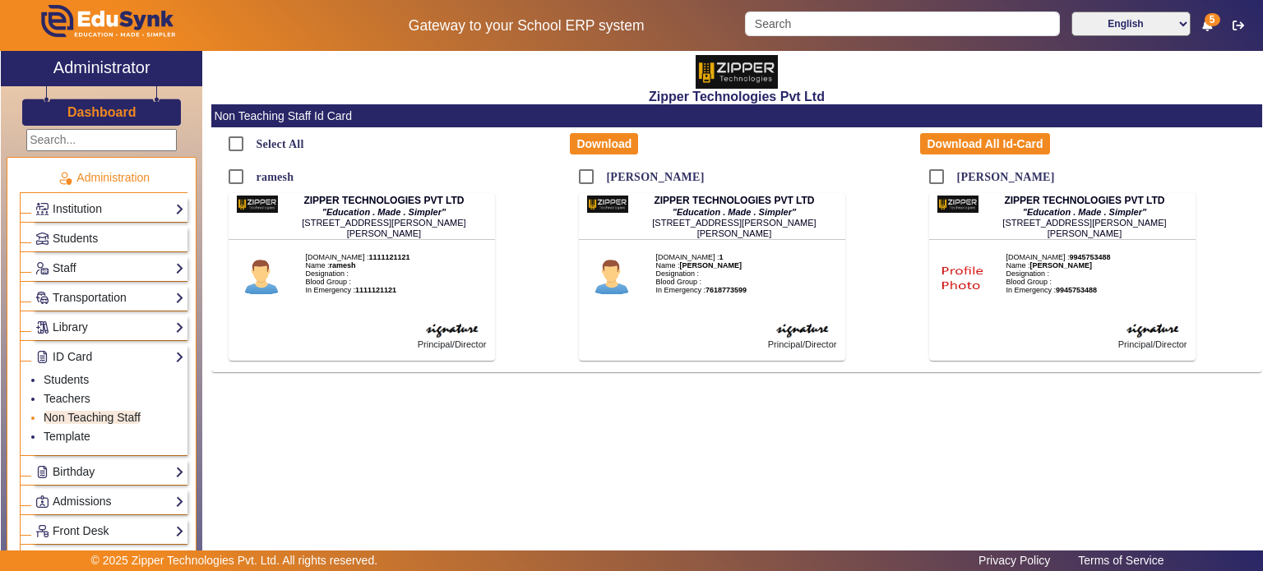
click at [79, 409] on li "Non Teaching Staff" at bounding box center [114, 418] width 141 height 19
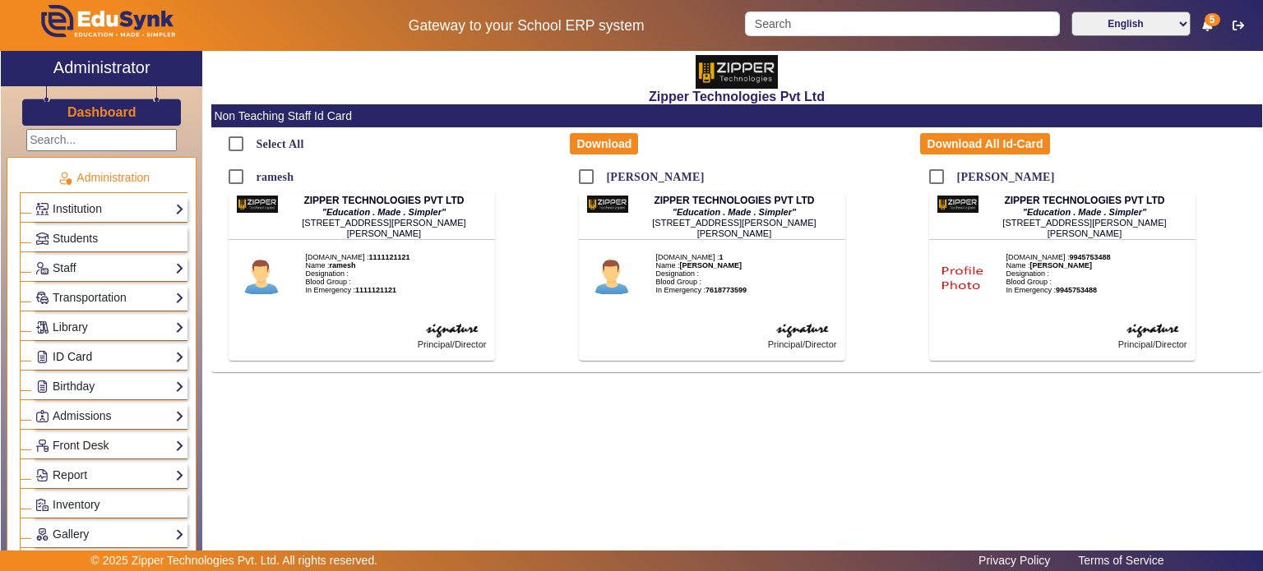
click at [87, 357] on link "ID Card" at bounding box center [109, 357] width 149 height 19
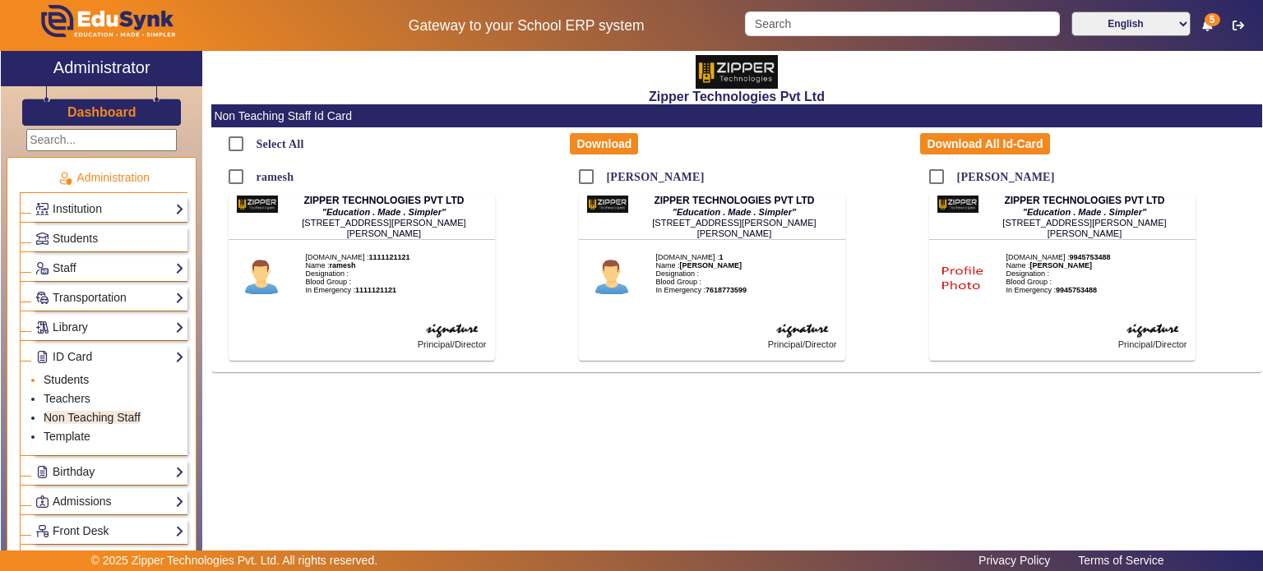
click at [79, 381] on link "Students" at bounding box center [66, 379] width 45 height 13
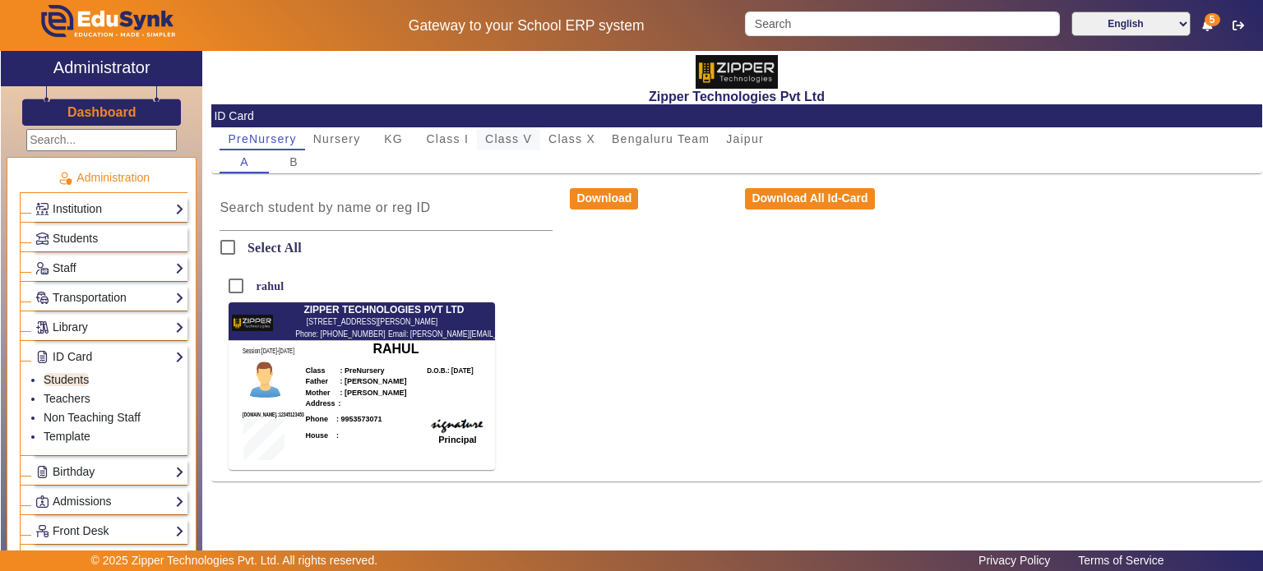
drag, startPoint x: 539, startPoint y: 126, endPoint x: 516, endPoint y: 135, distance: 24.7
click at [516, 135] on mat-card "ID Card PreNursery Nursery KG Class I Class V Class X Bengaluru Team Jaipur A B…" at bounding box center [736, 292] width 1051 height 377
click at [516, 135] on span "Class V" at bounding box center [508, 139] width 47 height 12
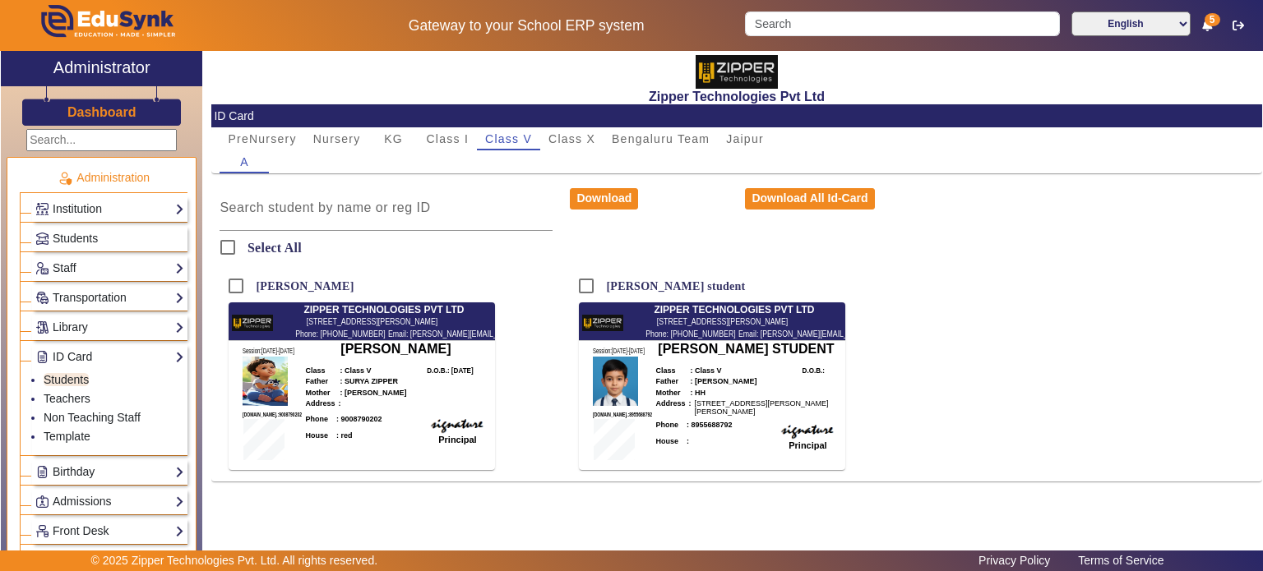
click at [513, 292] on div "Ayaan Zipper ZIPPER TECHNOLOGIES PVT LTD [STREET_ADDRESS][PERSON_NAME] Phone: […" at bounding box center [386, 376] width 350 height 212
